Goal: Information Seeking & Learning: Find specific fact

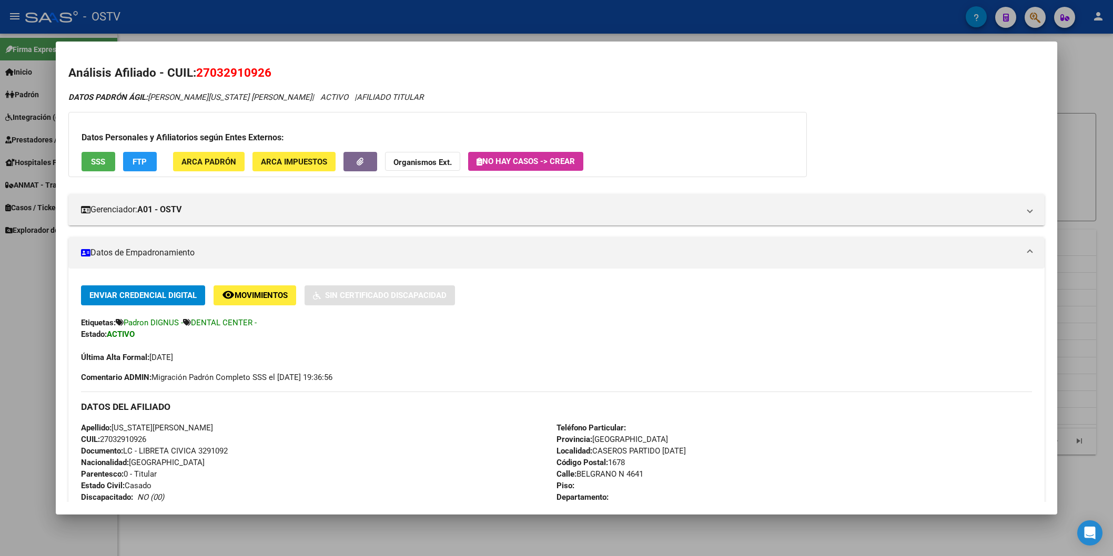
click at [320, 28] on div at bounding box center [556, 278] width 1113 height 556
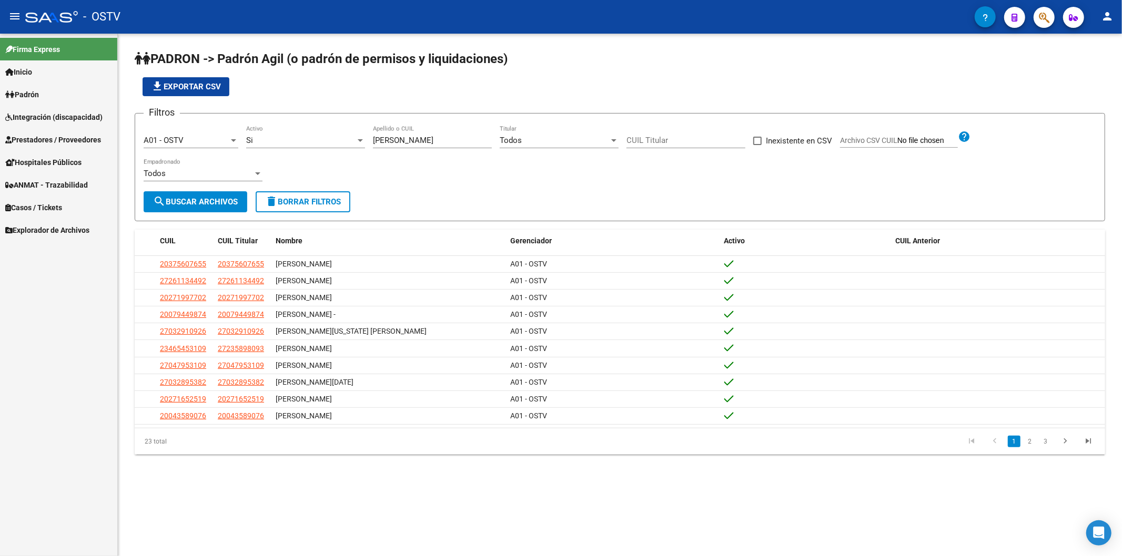
drag, startPoint x: 421, startPoint y: 145, endPoint x: 256, endPoint y: 146, distance: 165.1
click at [258, 146] on div "Filtros A01 - OSTV Seleccionar Gerenciador Si Activo [PERSON_NAME] Apellido o C…" at bounding box center [620, 156] width 952 height 69
click at [389, 146] on div "[PERSON_NAME] Apellido o CUIL" at bounding box center [432, 137] width 119 height 23
drag, startPoint x: 424, startPoint y: 129, endPoint x: 366, endPoint y: 139, distance: 59.2
click at [366, 139] on div "Filtros A01 - OSTV Seleccionar Gerenciador Si Activo [PERSON_NAME] Apellido o C…" at bounding box center [620, 156] width 952 height 69
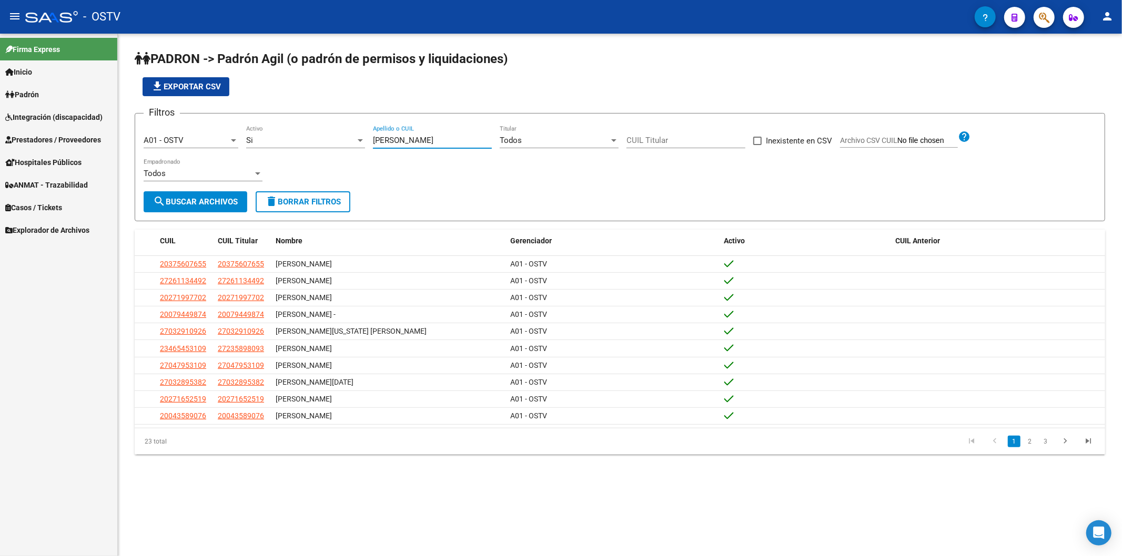
click at [386, 138] on input "[PERSON_NAME]" at bounding box center [432, 140] width 119 height 9
drag, startPoint x: 423, startPoint y: 138, endPoint x: 350, endPoint y: 138, distance: 73.1
click at [351, 138] on div "Filtros A01 - OSTV Seleccionar Gerenciador Si Activo [PERSON_NAME] Apellido o C…" at bounding box center [620, 156] width 952 height 69
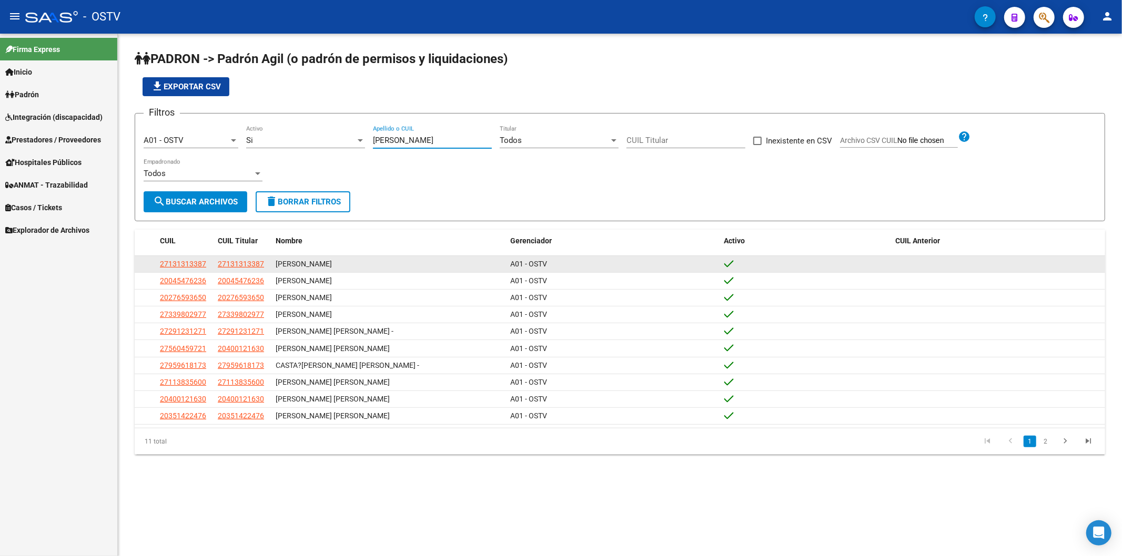
type input "[PERSON_NAME]"
click at [206, 266] on div "27131313387" at bounding box center [184, 264] width 49 height 12
click at [193, 263] on span "27131313387" at bounding box center [183, 264] width 46 height 8
type textarea "27131313387"
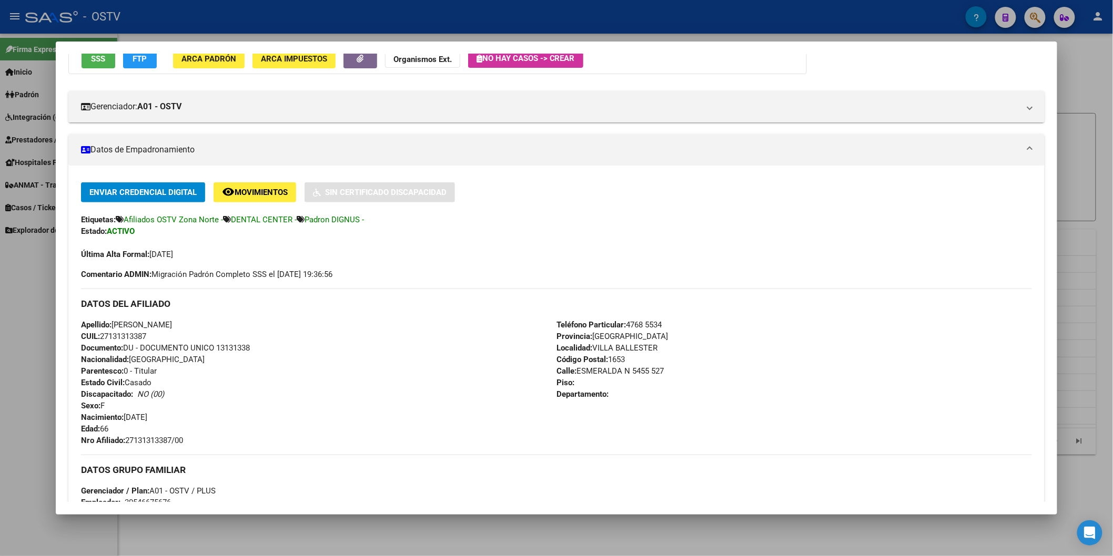
scroll to position [233, 0]
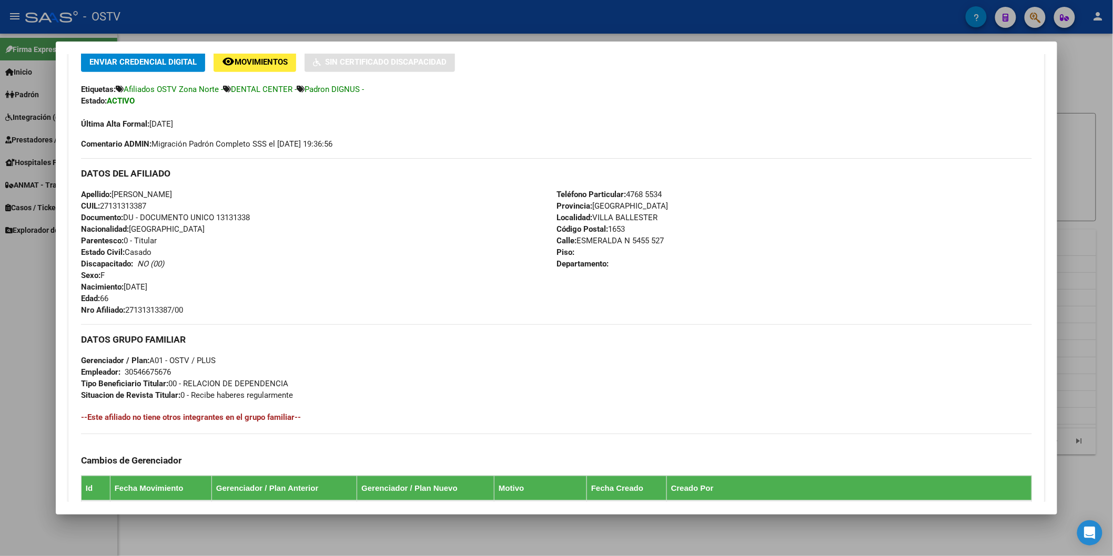
click at [223, 217] on span "Documento: DU - DOCUMENTO UNICO 13131338" at bounding box center [165, 217] width 169 height 9
copy span "13131338"
click at [155, 306] on span "Nro Afiliado: 27131313387/00" at bounding box center [132, 309] width 102 height 9
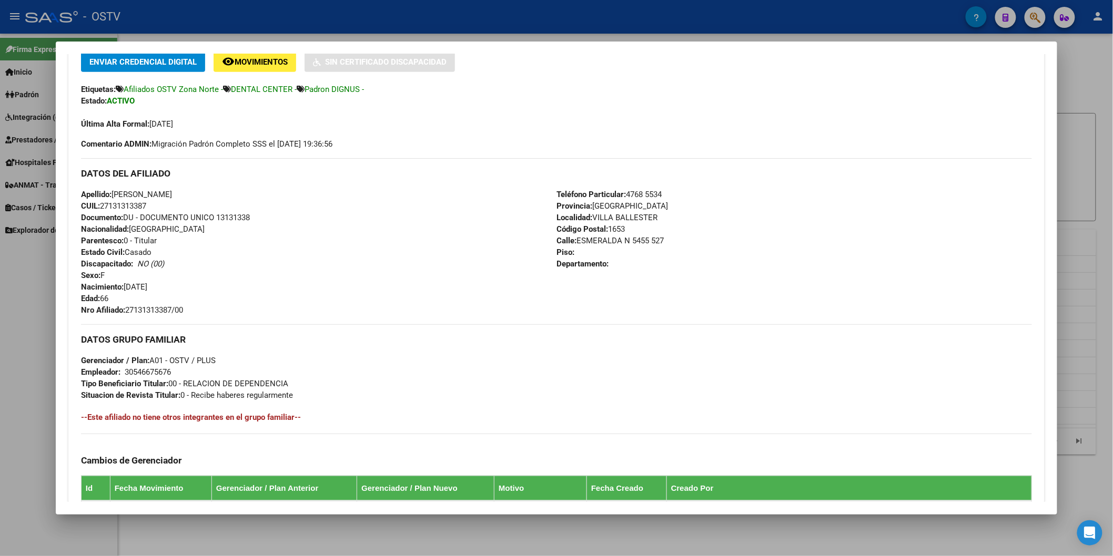
copy span "27131313387"
